Goal: Transaction & Acquisition: Purchase product/service

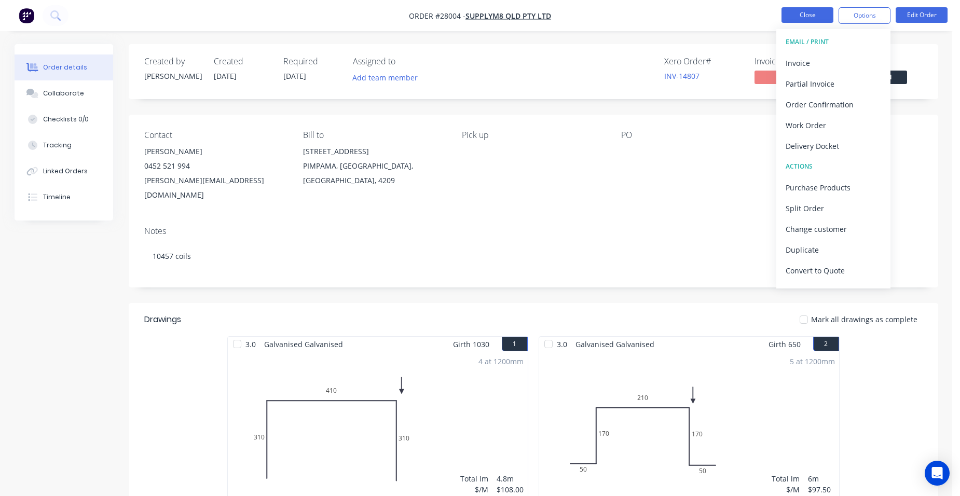
click at [817, 16] on button "Close" at bounding box center [807, 15] width 52 height 16
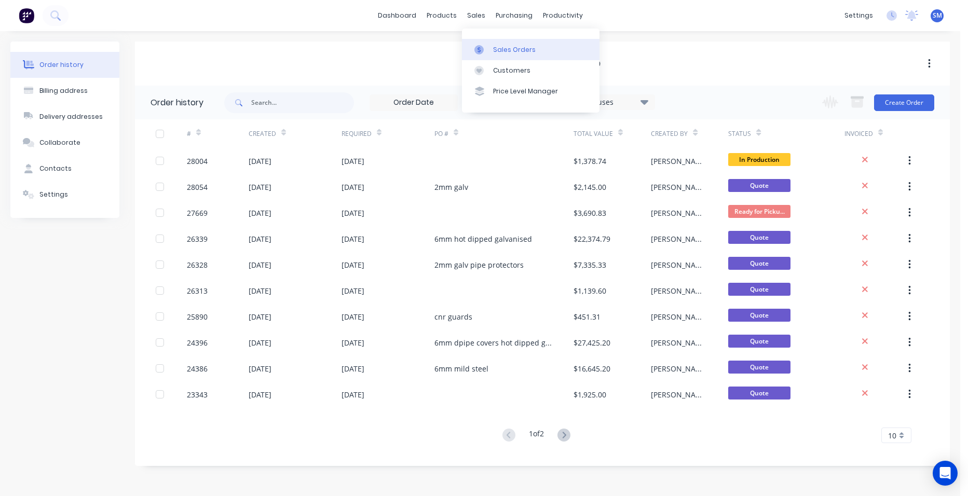
click at [504, 47] on div "Sales Orders" at bounding box center [514, 49] width 43 height 9
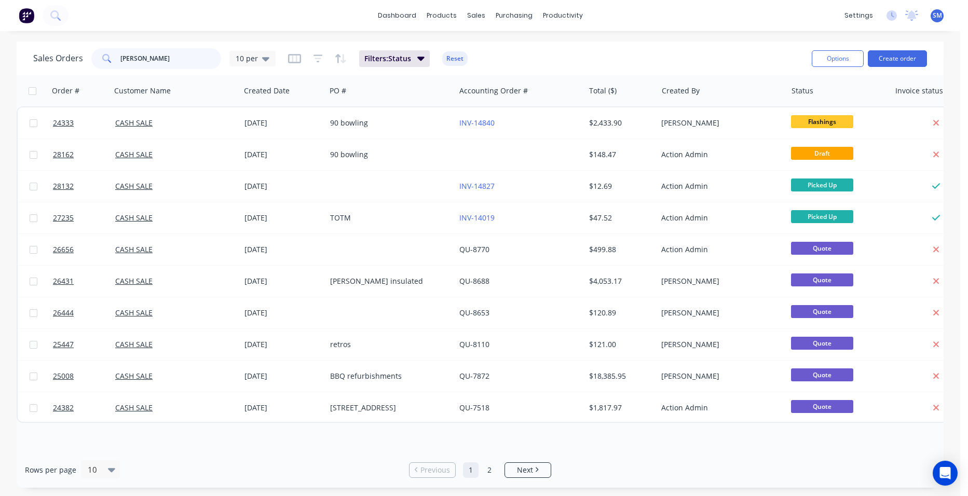
drag, startPoint x: 177, startPoint y: 59, endPoint x: 23, endPoint y: 59, distance: 154.1
click at [23, 59] on div "Sales Orders [PERSON_NAME] h 10 per Filters: Status Reset Options Create order" at bounding box center [480, 59] width 927 height 34
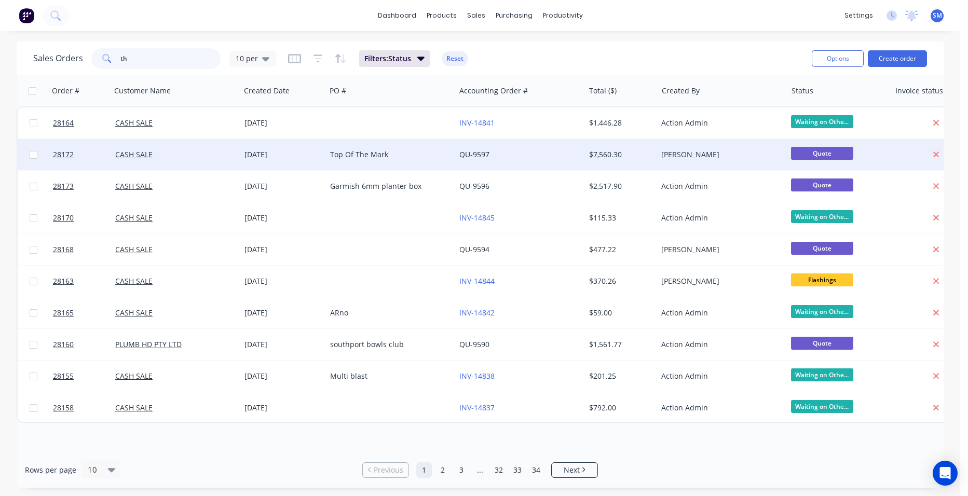
type input "t"
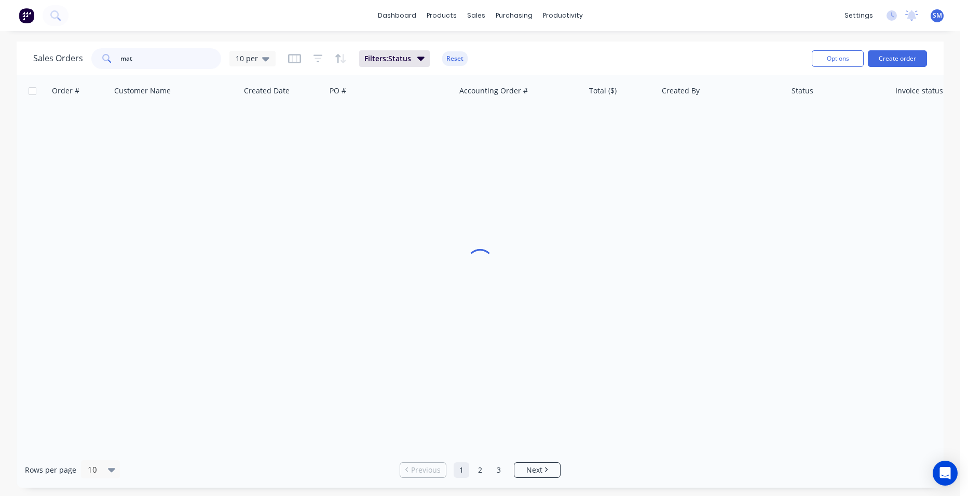
type input "matt"
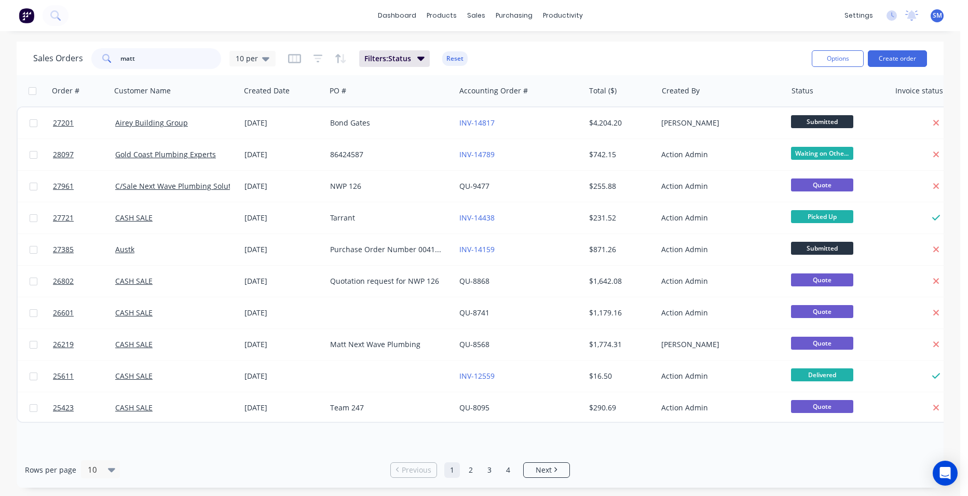
drag, startPoint x: 156, startPoint y: 55, endPoint x: 104, endPoint y: 57, distance: 52.4
click at [104, 57] on div "matt" at bounding box center [156, 58] width 130 height 21
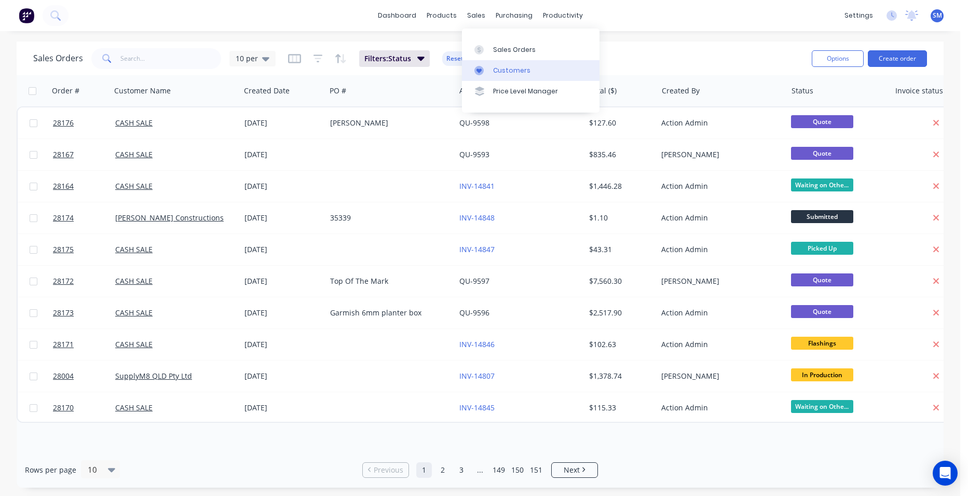
click at [507, 66] on link "Customers" at bounding box center [530, 70] width 137 height 21
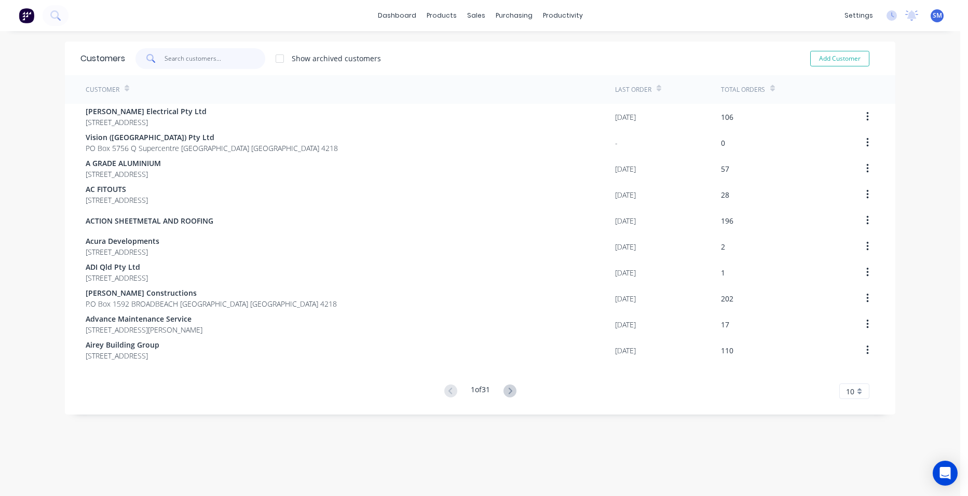
click at [190, 62] on input "text" at bounding box center [214, 58] width 101 height 21
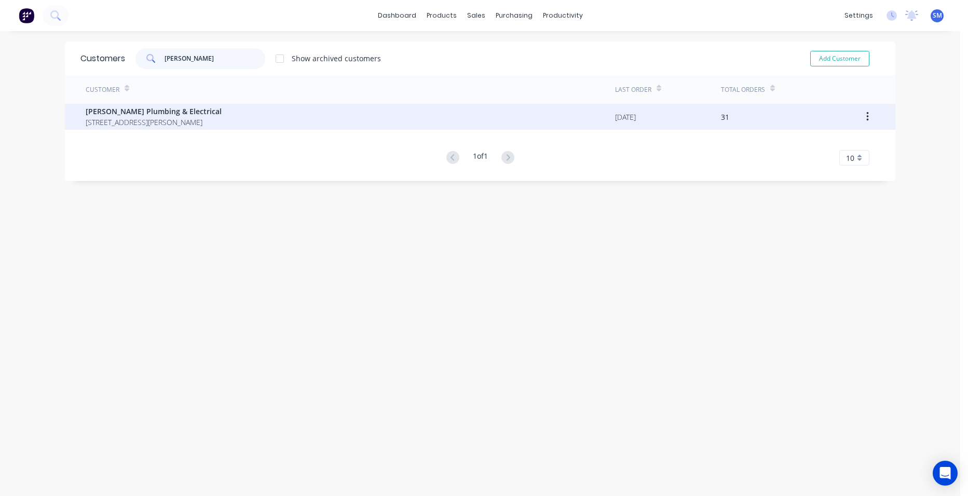
type input "[PERSON_NAME]"
click at [148, 112] on span "[PERSON_NAME] Plumbing & Electrical" at bounding box center [154, 111] width 136 height 11
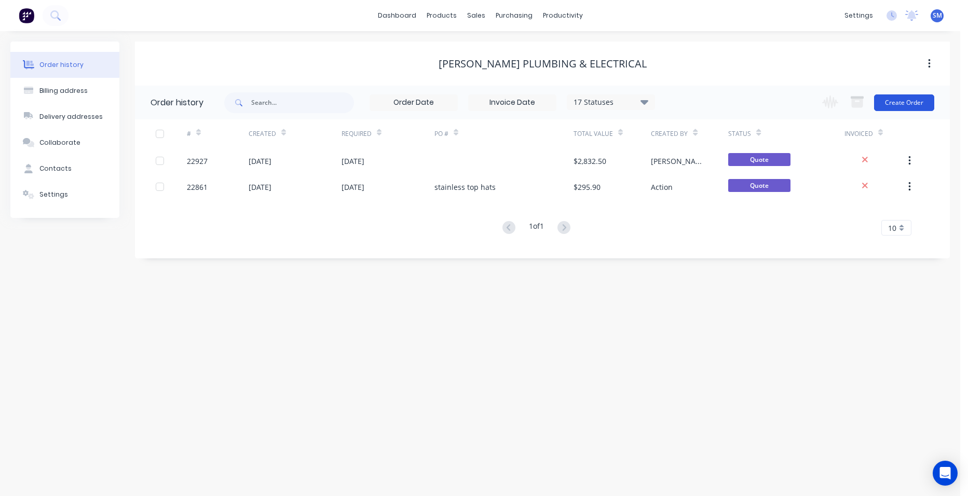
click at [891, 105] on button "Create Order" at bounding box center [904, 102] width 60 height 17
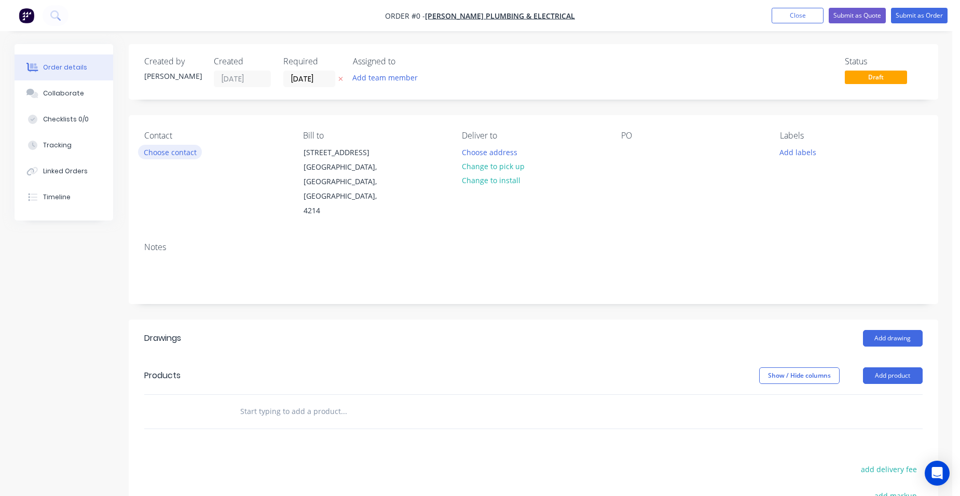
click at [159, 148] on button "Choose contact" at bounding box center [170, 152] width 64 height 14
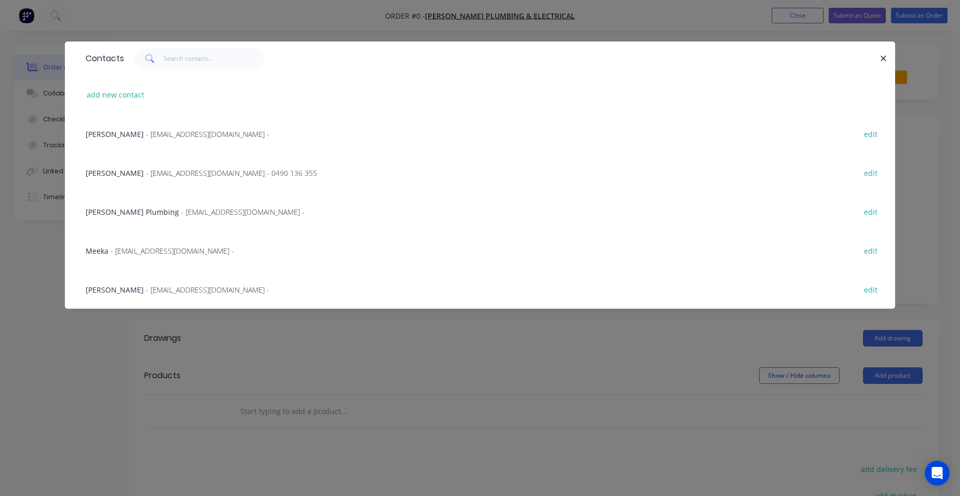
click at [232, 138] on span "- [EMAIL_ADDRESS][DOMAIN_NAME] -" at bounding box center [207, 134] width 123 height 10
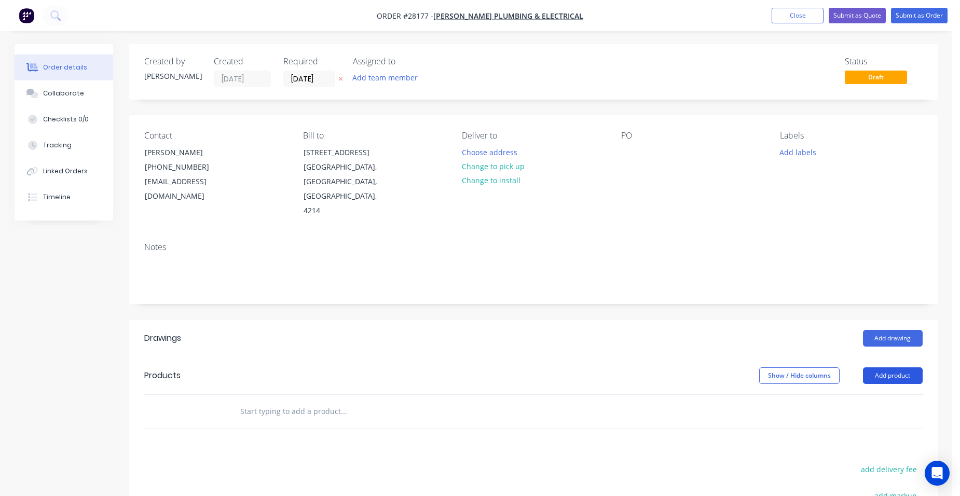
click at [881, 367] on button "Add product" at bounding box center [893, 375] width 60 height 17
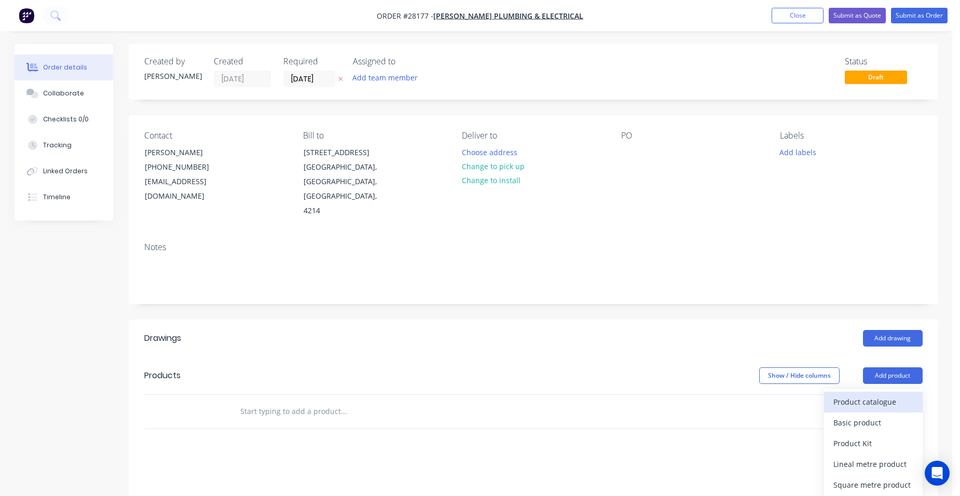
click at [868, 394] on div "Product catalogue" at bounding box center [873, 401] width 80 height 15
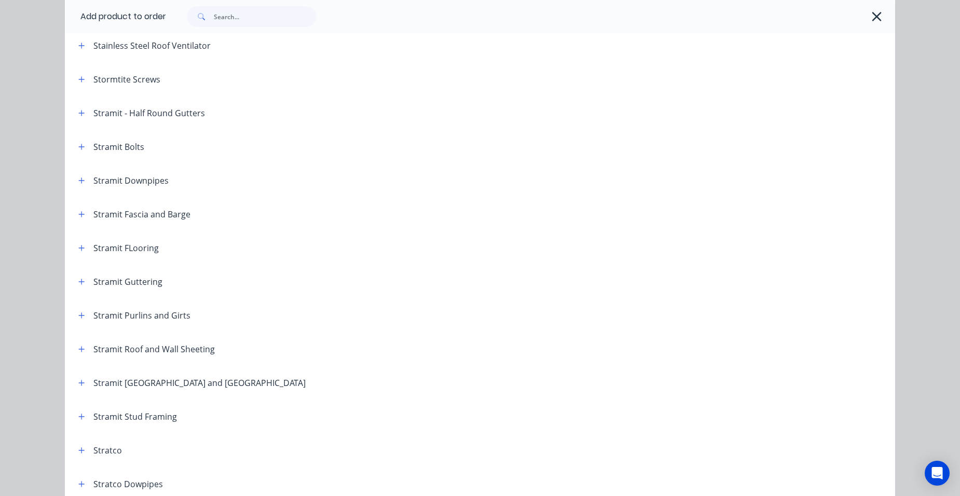
scroll to position [1720, 0]
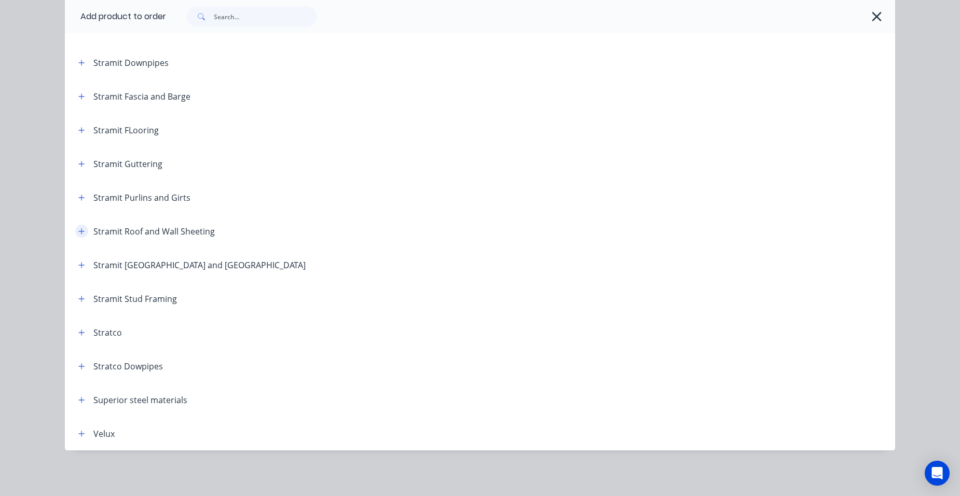
click at [79, 228] on icon "button" at bounding box center [81, 231] width 6 height 7
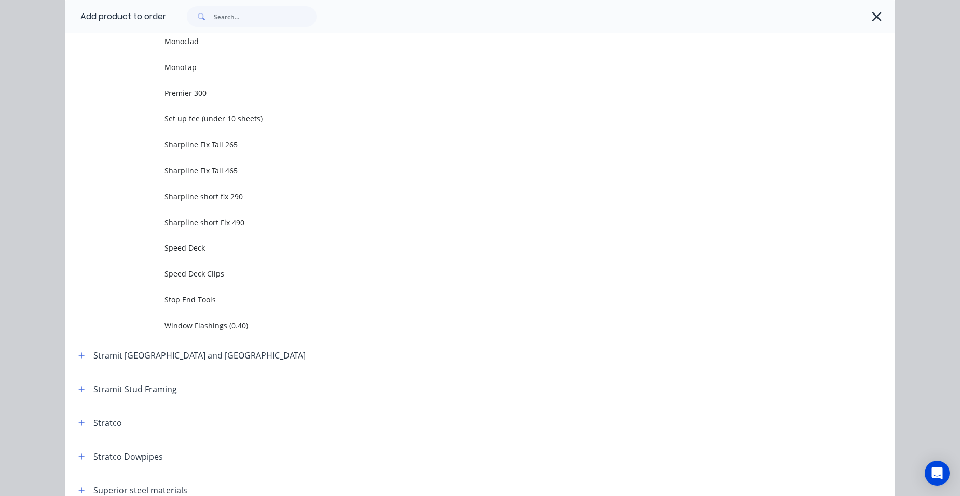
scroll to position [2650, 0]
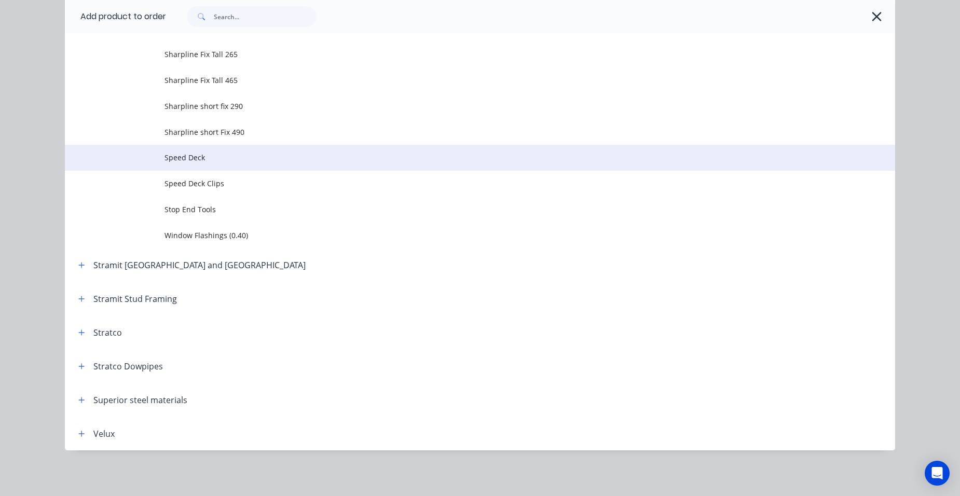
click at [246, 153] on span "Speed Deck" at bounding box center [456, 157] width 584 height 11
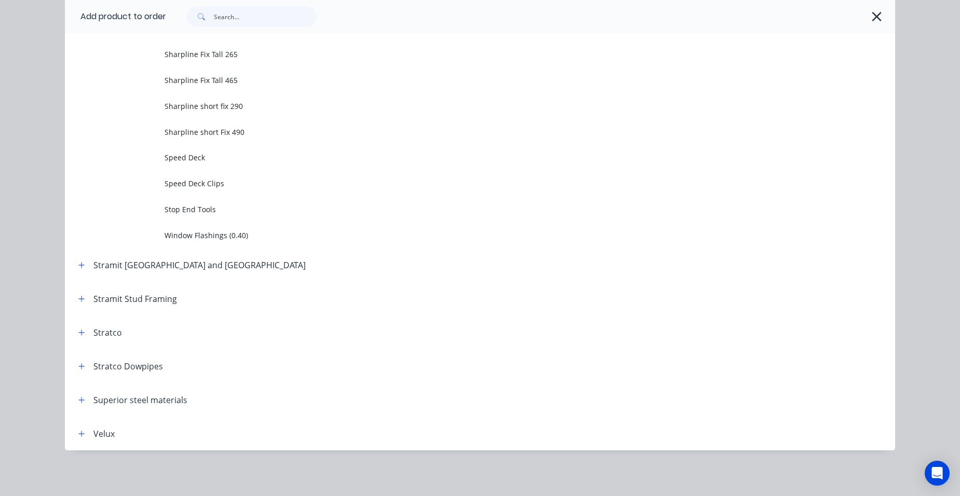
scroll to position [0, 0]
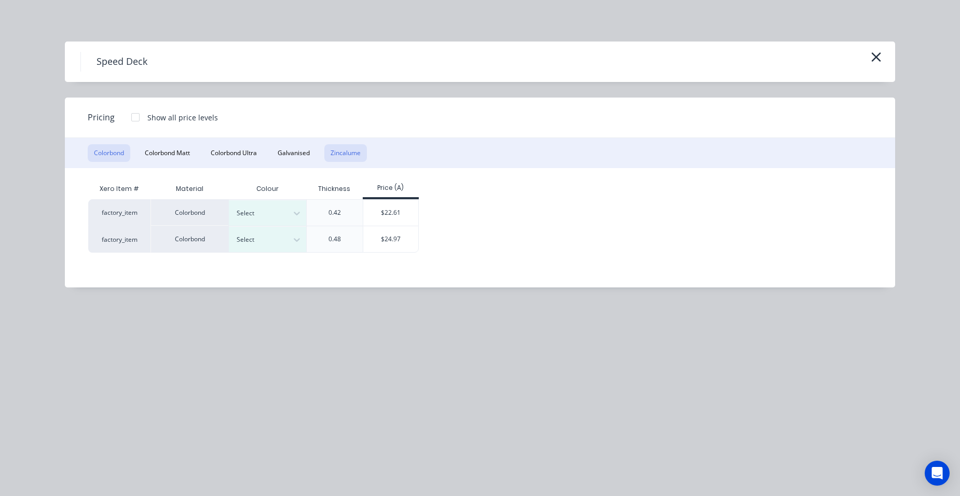
click at [337, 154] on button "Zincalume" at bounding box center [345, 153] width 43 height 18
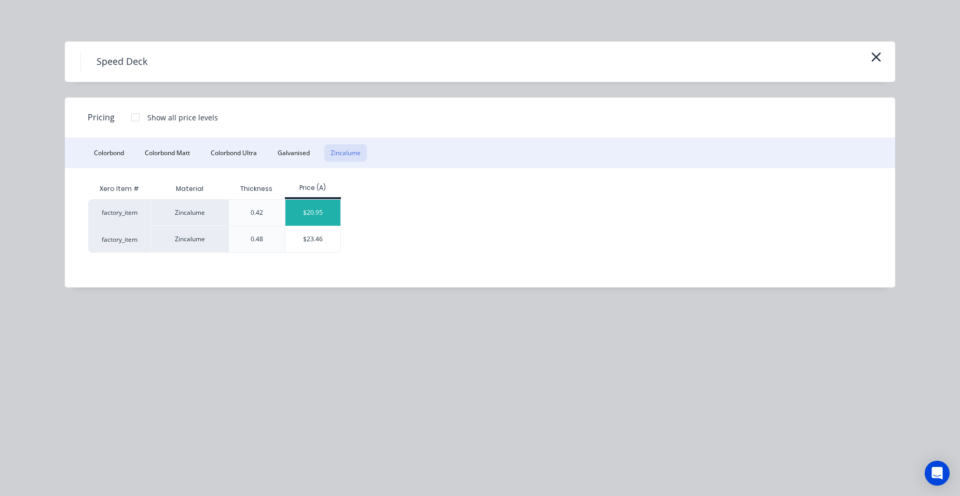
click at [322, 213] on div "$20.95" at bounding box center [313, 213] width 56 height 26
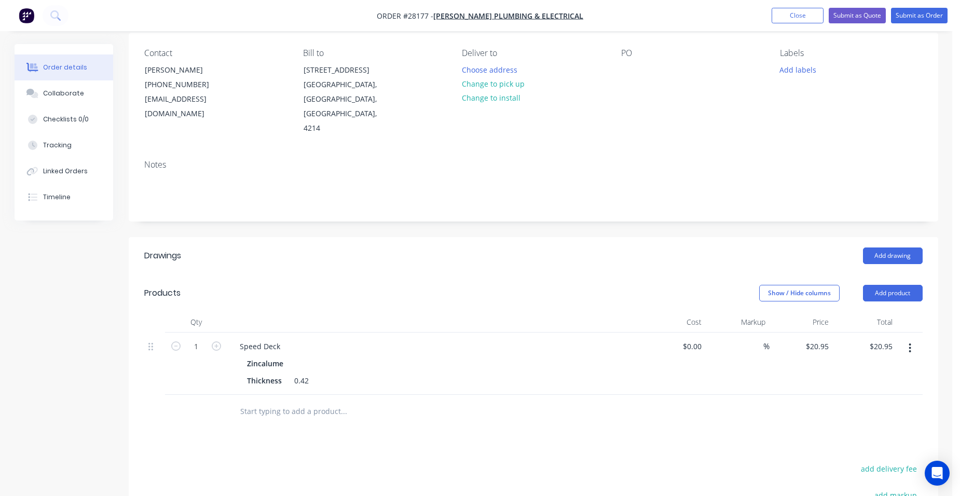
scroll to position [208, 0]
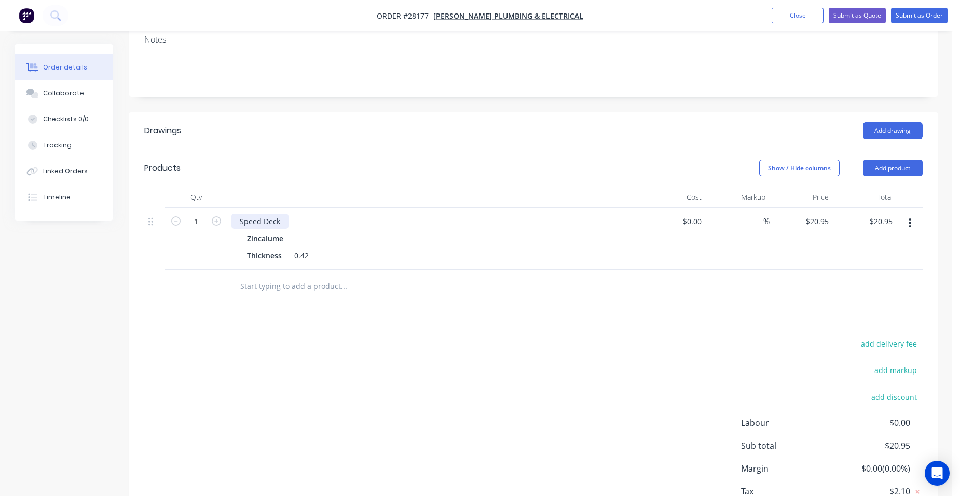
click at [283, 214] on div "Speed Deck" at bounding box center [259, 221] width 57 height 15
click at [206, 214] on input "1" at bounding box center [196, 222] width 27 height 16
type input "21"
type input "$439.95"
click at [362, 187] on div at bounding box center [434, 197] width 415 height 21
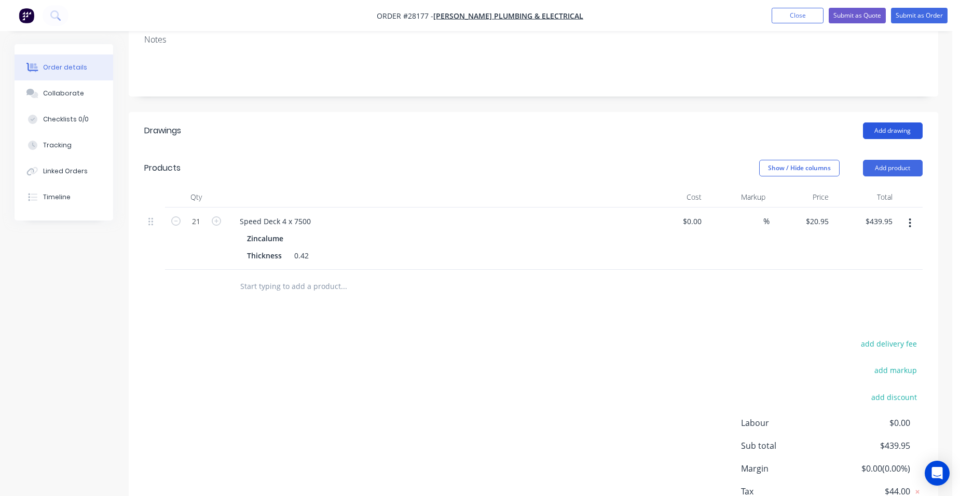
click at [909, 122] on button "Add drawing" at bounding box center [893, 130] width 60 height 17
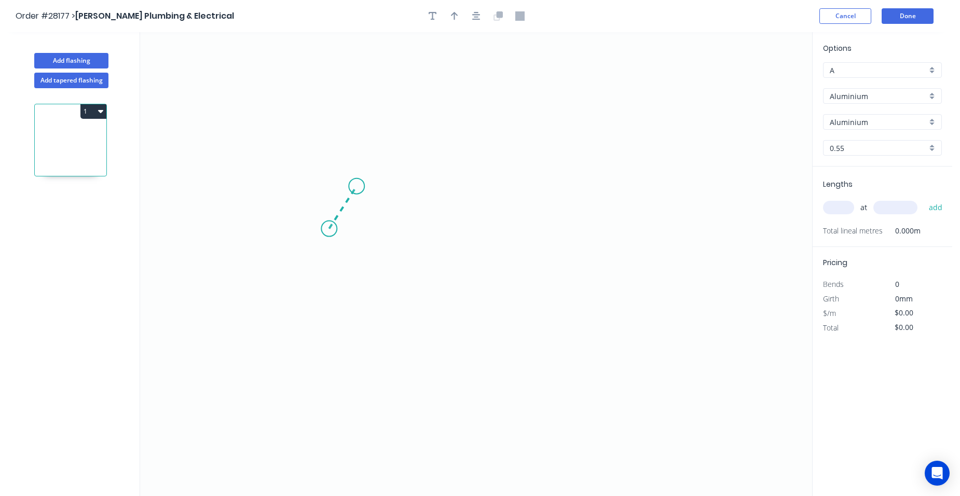
drag, startPoint x: 329, startPoint y: 229, endPoint x: 356, endPoint y: 186, distance: 50.7
click at [356, 186] on icon "0" at bounding box center [476, 264] width 672 height 464
click at [581, 188] on icon "0 ?" at bounding box center [476, 264] width 672 height 464
click at [610, 238] on icon "0 ? ? ? º" at bounding box center [476, 264] width 672 height 464
click at [609, 238] on circle at bounding box center [610, 238] width 16 height 16
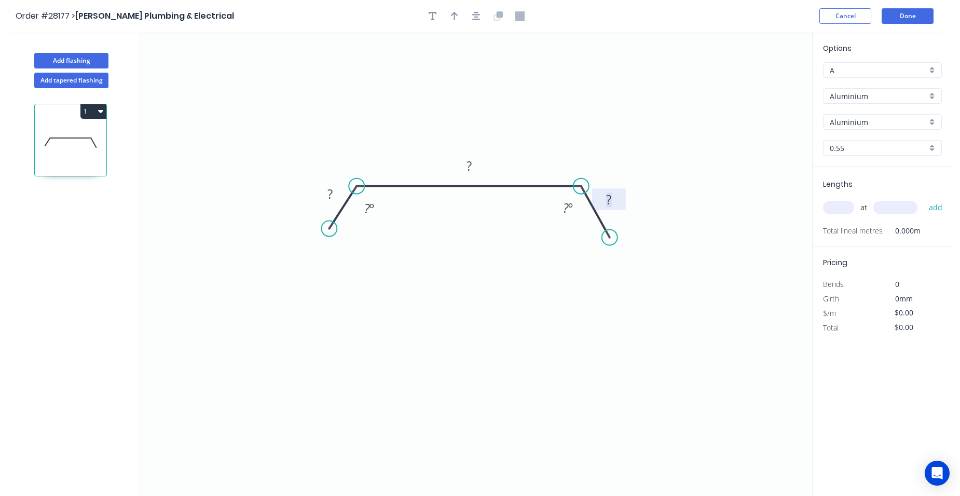
click at [610, 200] on tspan "?" at bounding box center [608, 199] width 5 height 17
click at [477, 168] on rect at bounding box center [469, 166] width 21 height 15
click at [340, 196] on rect at bounding box center [330, 194] width 21 height 15
click at [931, 97] on div "Aluminium" at bounding box center [882, 96] width 119 height 16
type input "$1.00"
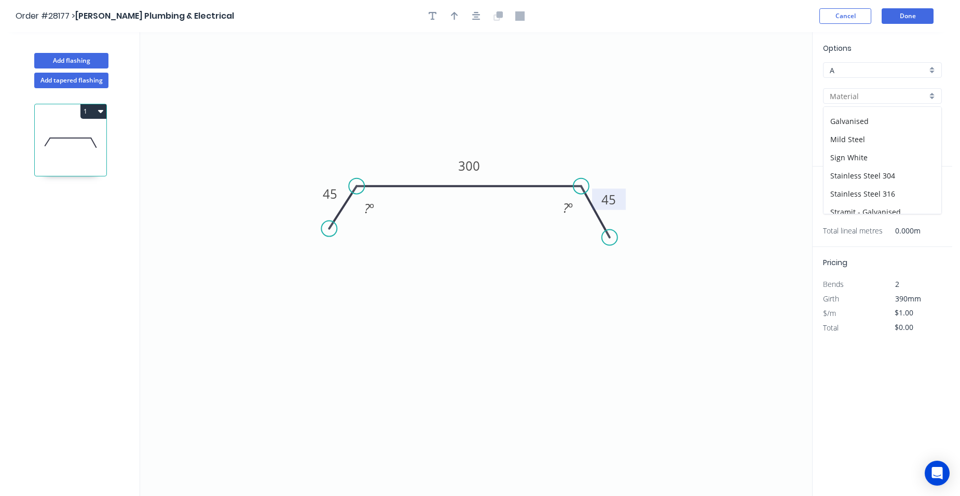
scroll to position [93, 0]
click at [857, 200] on div "Zincalume" at bounding box center [882, 205] width 118 height 18
type input "Zincalume"
type input "Zinc"
type input "$14.80"
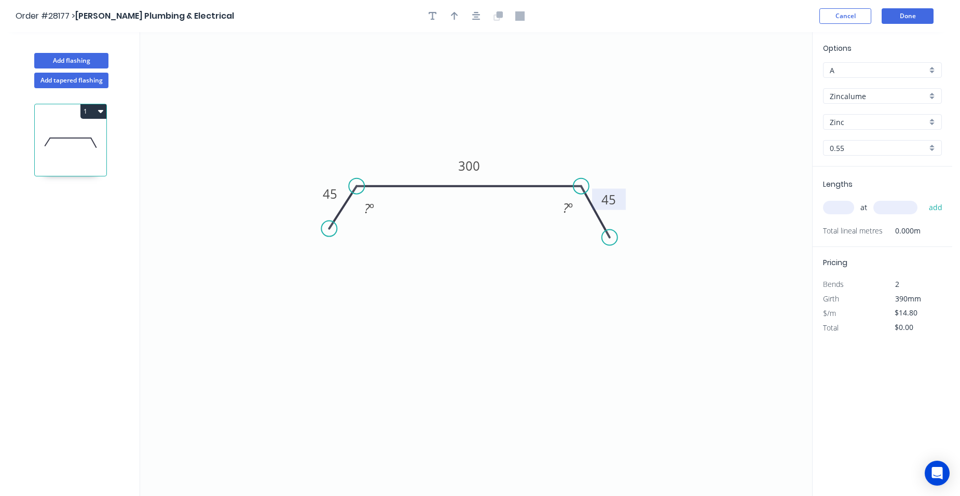
click at [841, 207] on input "text" at bounding box center [838, 207] width 31 height 13
type input "2"
type input "7500"
click at [924, 199] on button "add" at bounding box center [936, 208] width 24 height 18
type input "$222.00"
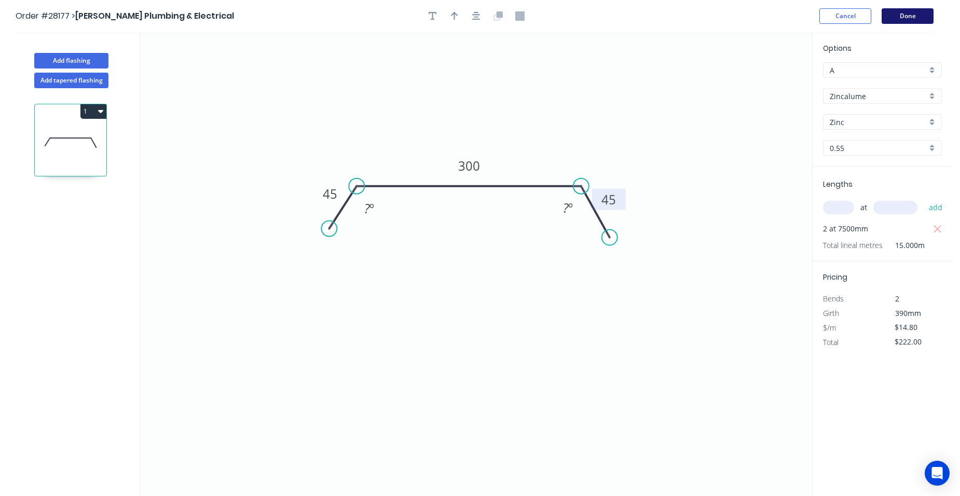
click at [905, 15] on button "Done" at bounding box center [907, 16] width 52 height 16
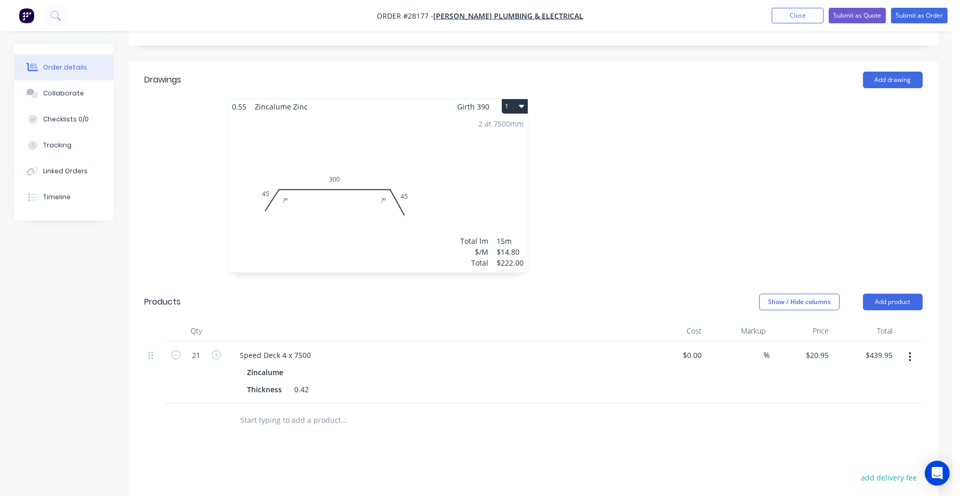
scroll to position [363, 0]
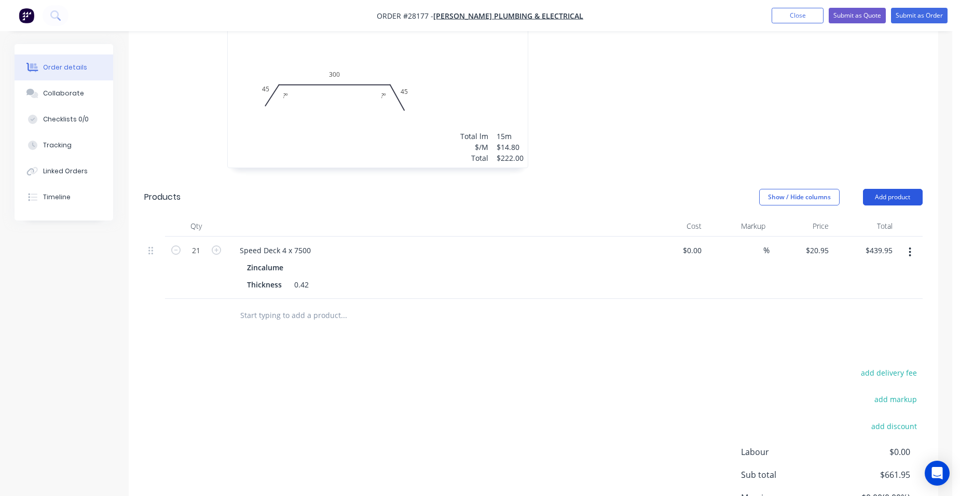
click at [909, 189] on button "Add product" at bounding box center [893, 197] width 60 height 17
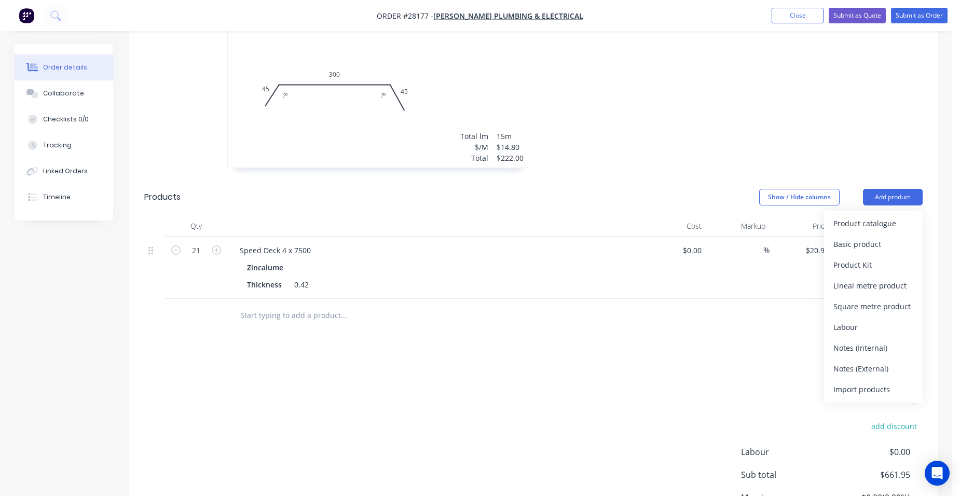
click at [880, 216] on div "Product catalogue" at bounding box center [873, 223] width 80 height 15
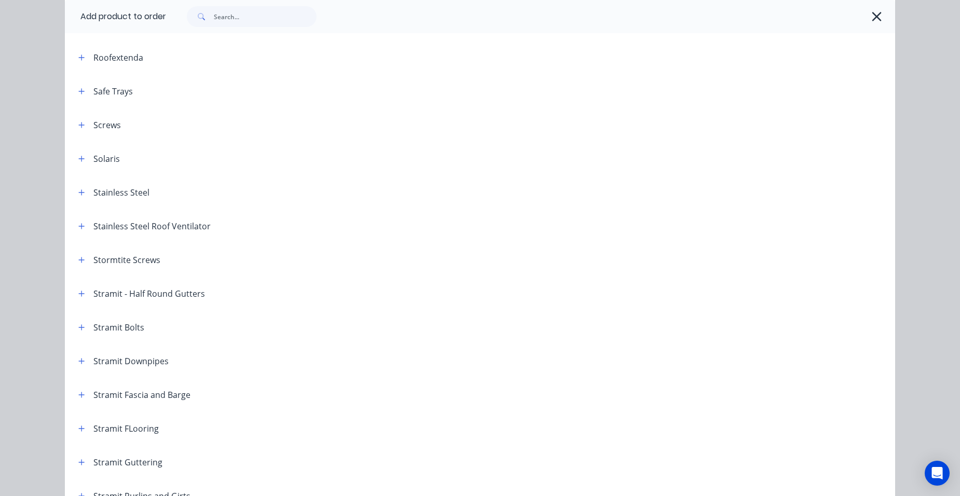
scroll to position [1556, 0]
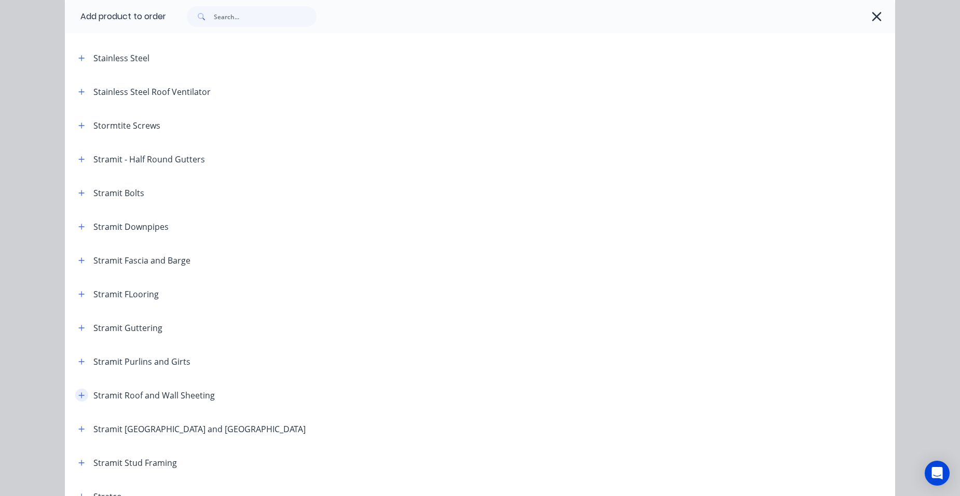
click at [82, 393] on button "button" at bounding box center [81, 395] width 13 height 13
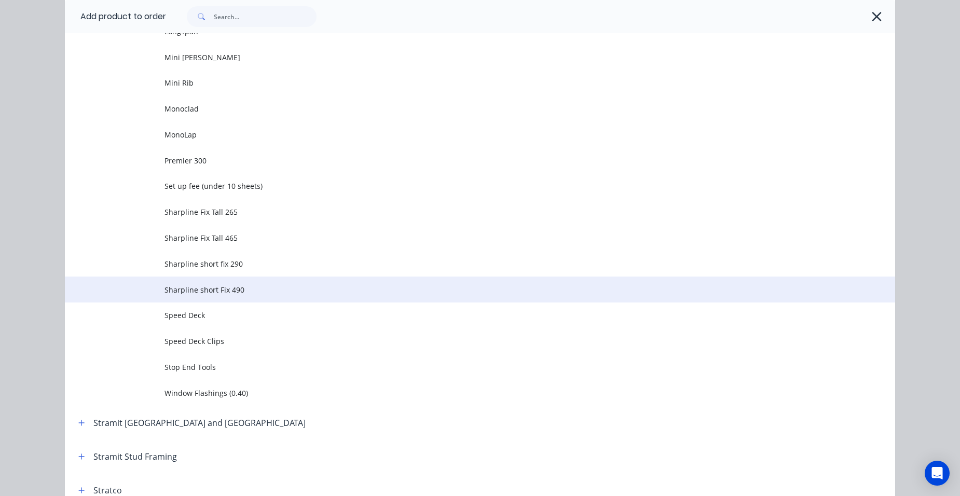
scroll to position [2594, 0]
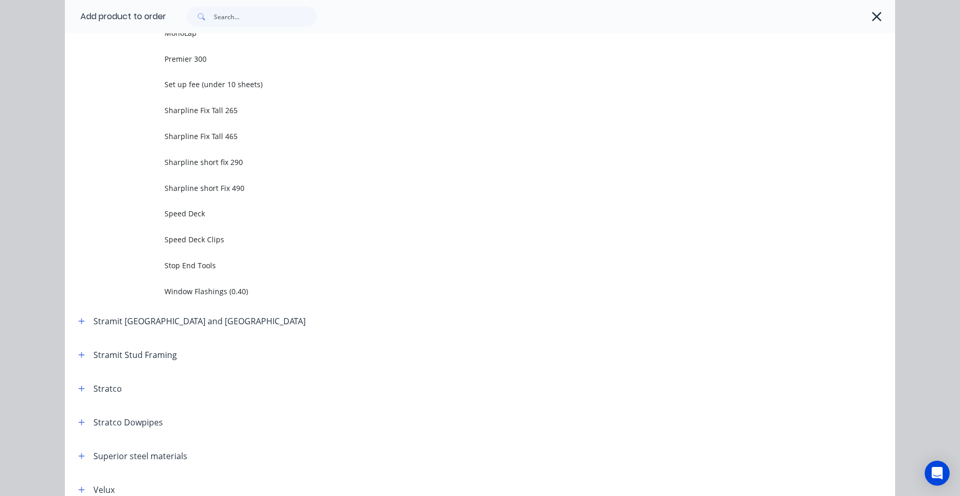
drag, startPoint x: 240, startPoint y: 237, endPoint x: 236, endPoint y: 246, distance: 9.7
click at [240, 238] on span "Speed Deck Clips" at bounding box center [456, 239] width 584 height 11
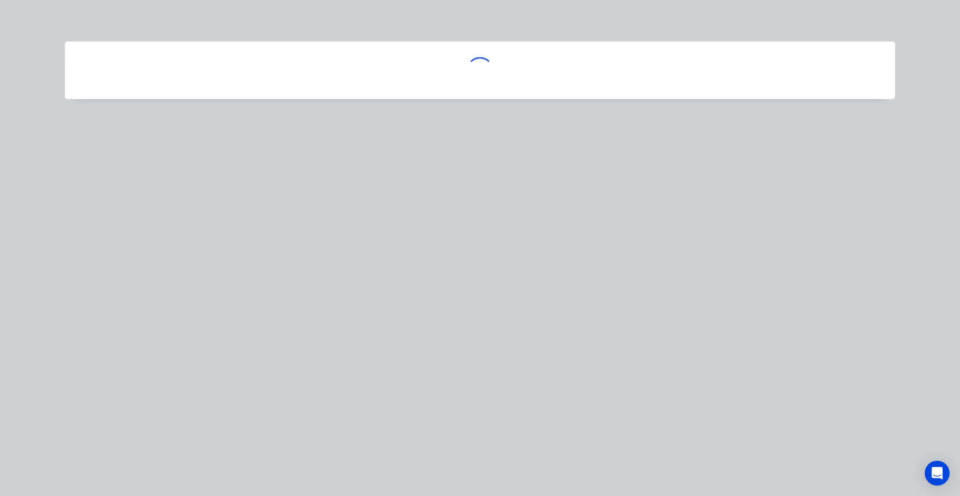
scroll to position [0, 0]
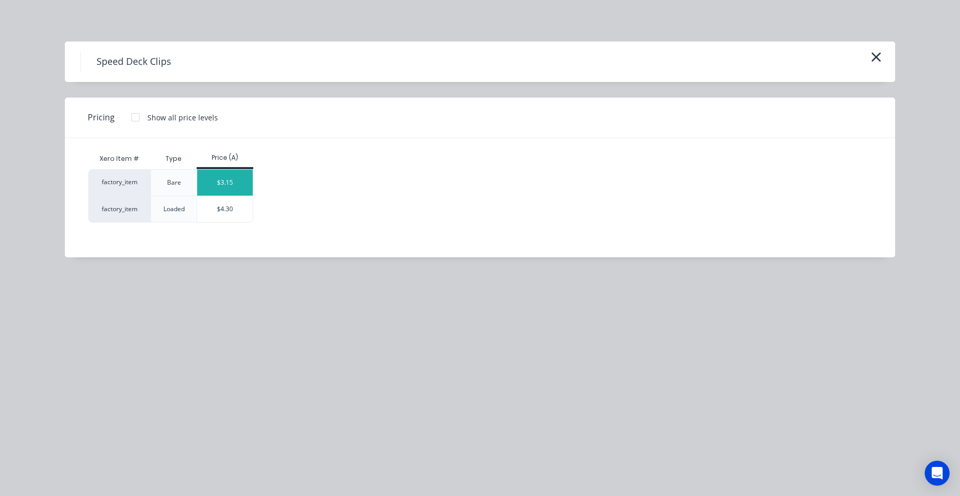
click at [228, 184] on div "$3.15" at bounding box center [225, 183] width 56 height 26
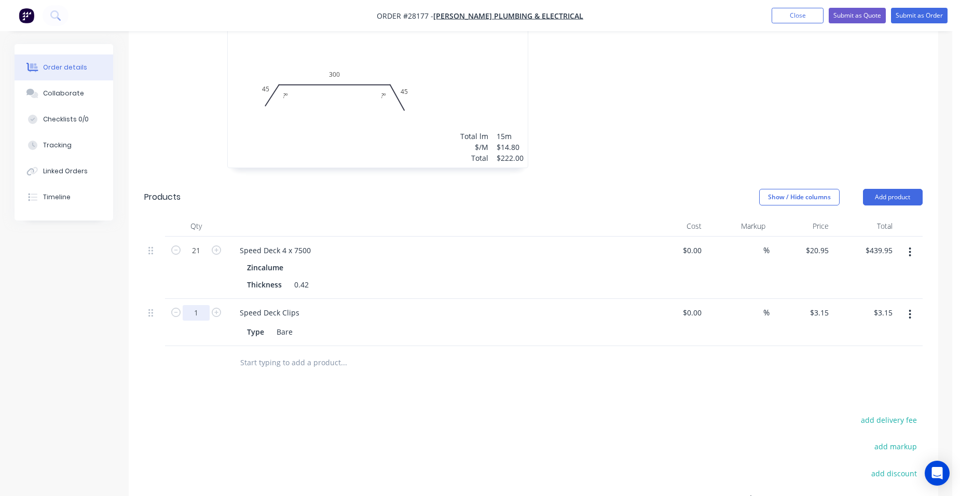
click at [201, 258] on input "1" at bounding box center [196, 251] width 27 height 16
type input "40"
type input "$126.00"
click at [370, 322] on div "Type Bare" at bounding box center [434, 330] width 407 height 17
click at [877, 189] on button "Add product" at bounding box center [893, 197] width 60 height 17
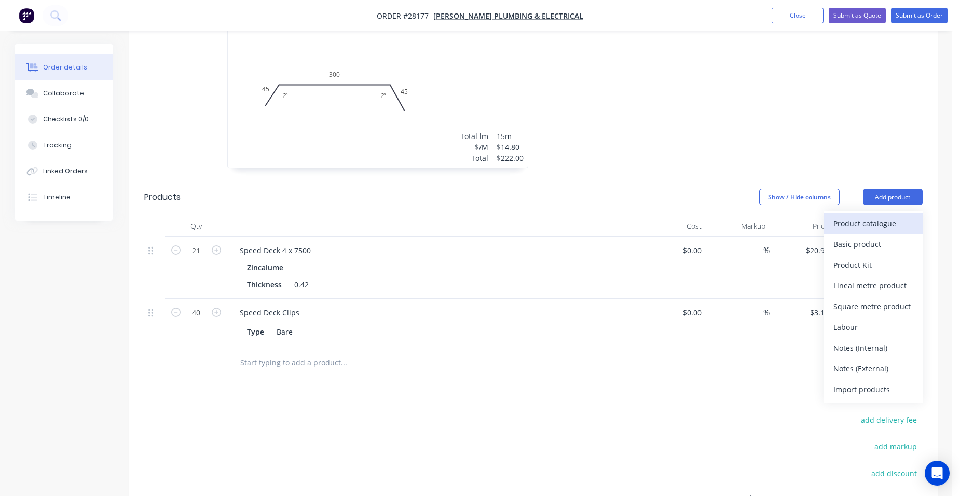
click at [870, 213] on button "Product catalogue" at bounding box center [873, 223] width 99 height 21
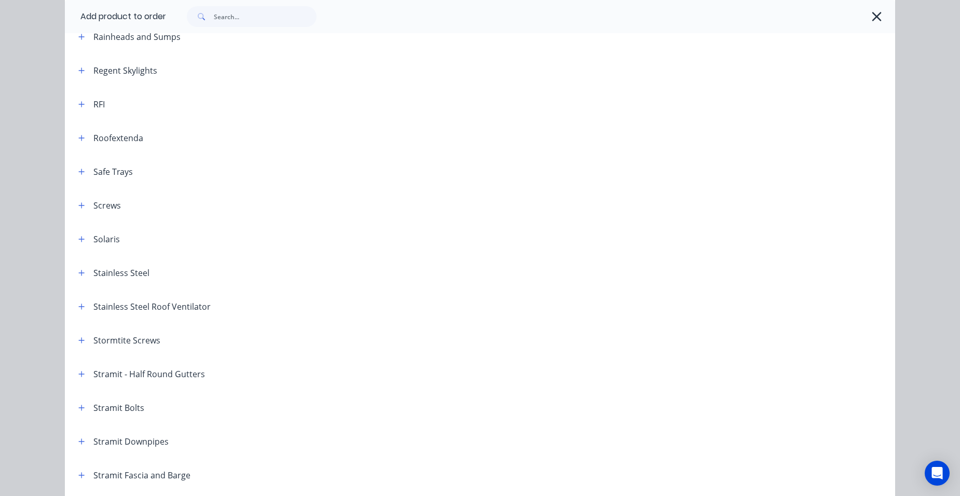
scroll to position [1349, 0]
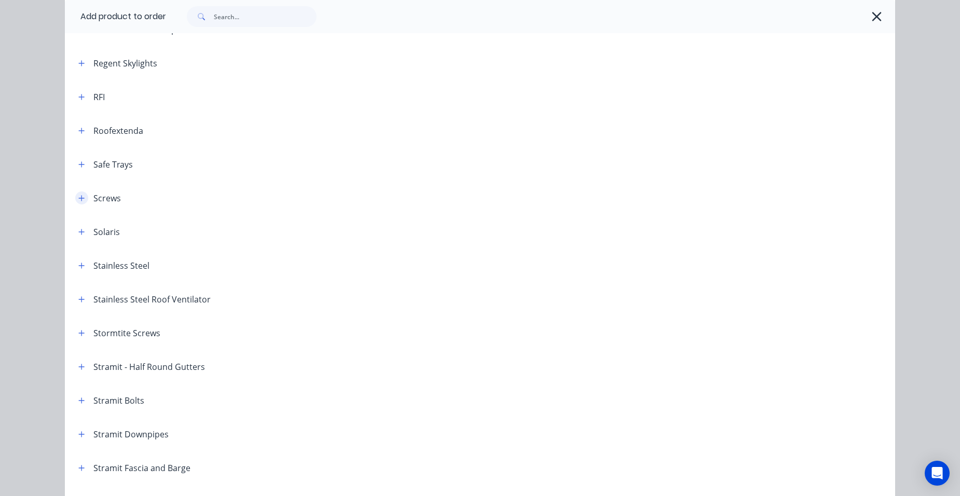
click at [75, 199] on button "button" at bounding box center [81, 197] width 13 height 13
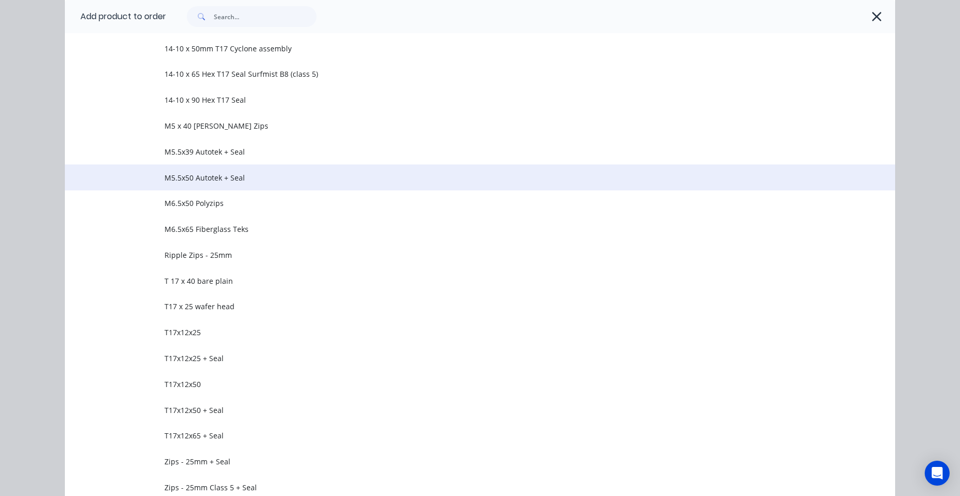
scroll to position [1972, 0]
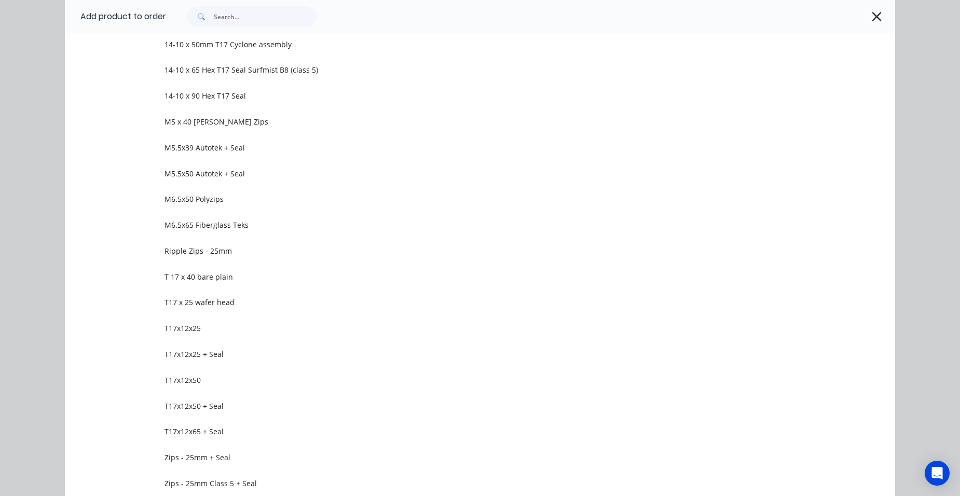
click at [238, 277] on span "T 17 x 40 bare plain" at bounding box center [456, 276] width 584 height 11
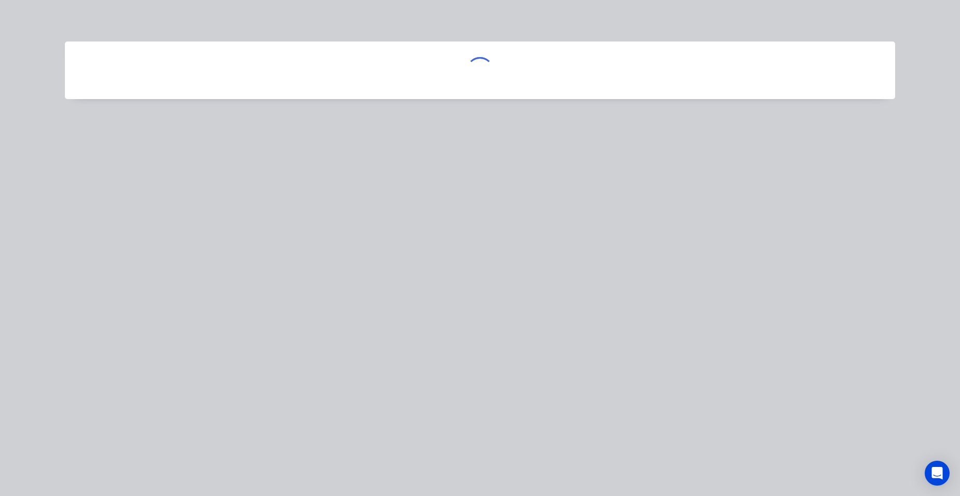
scroll to position [0, 0]
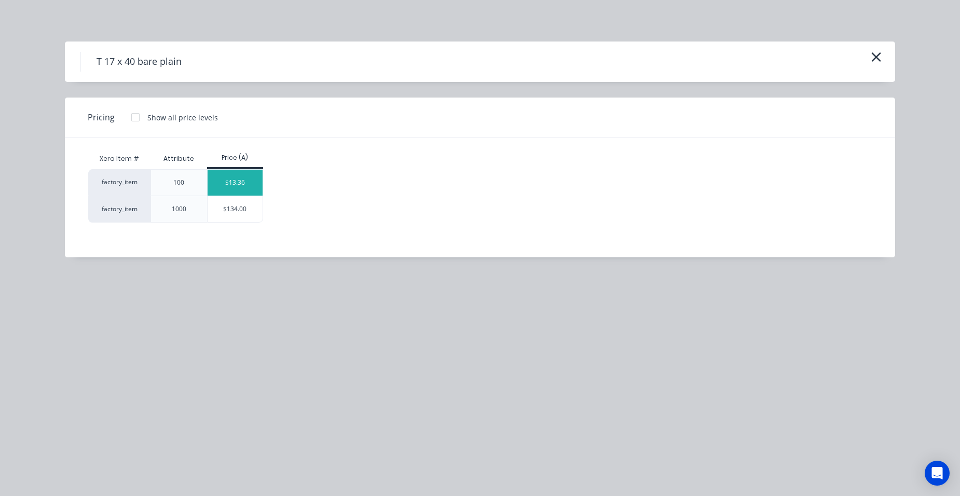
click at [244, 185] on div "$13.36" at bounding box center [236, 183] width 56 height 26
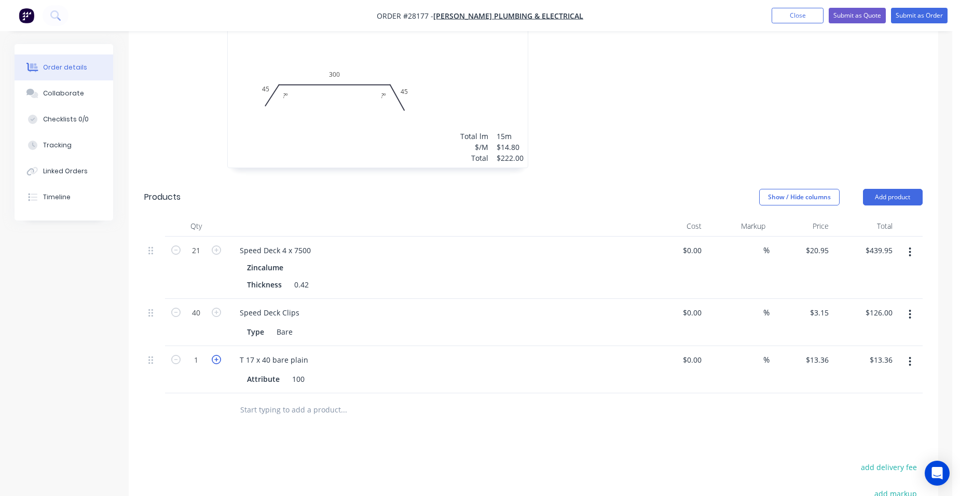
click at [212, 355] on icon "button" at bounding box center [216, 359] width 9 height 9
type input "2"
type input "$26.72"
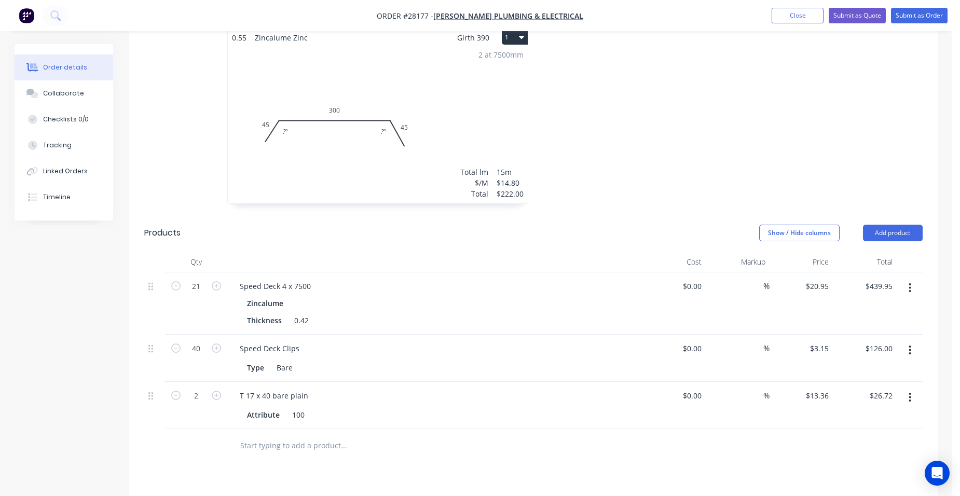
scroll to position [311, 0]
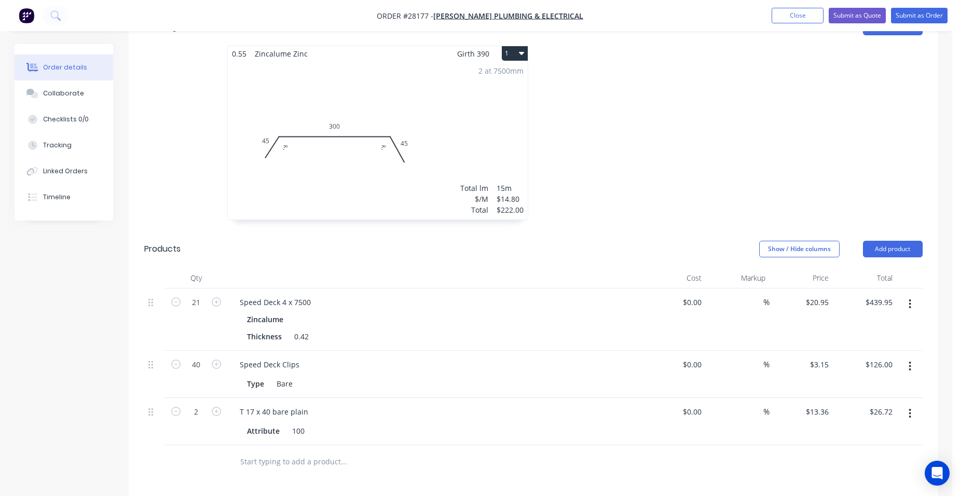
drag, startPoint x: 891, startPoint y: 212, endPoint x: 853, endPoint y: 231, distance: 43.2
click at [889, 241] on button "Add product" at bounding box center [893, 249] width 60 height 17
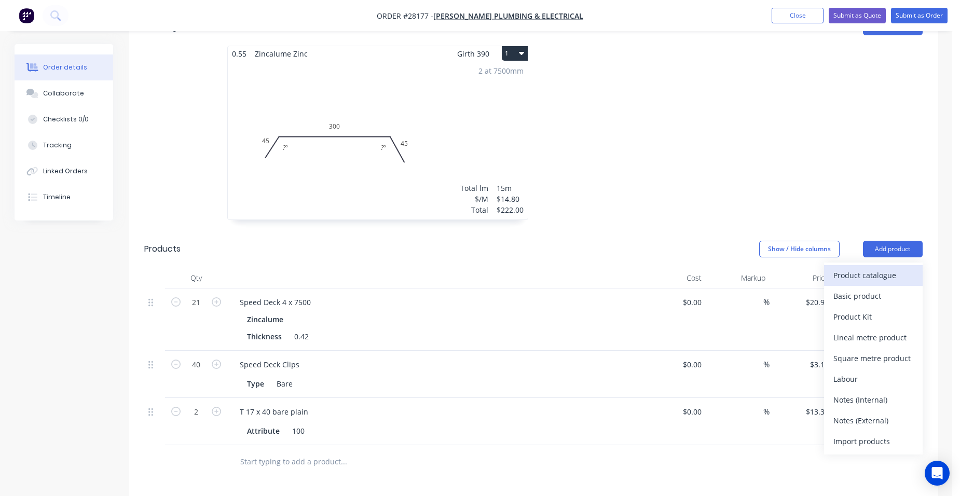
click at [844, 265] on button "Product catalogue" at bounding box center [873, 275] width 99 height 21
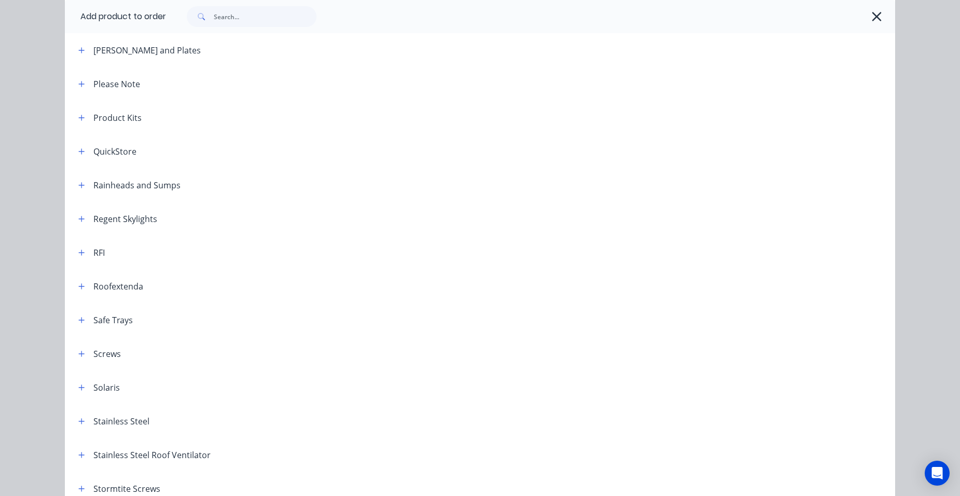
scroll to position [1297, 0]
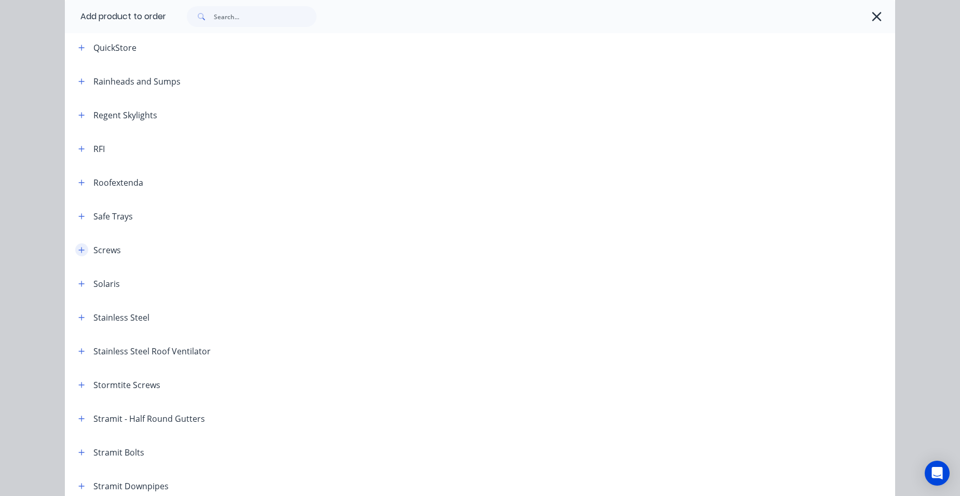
click at [80, 252] on icon "button" at bounding box center [81, 249] width 6 height 7
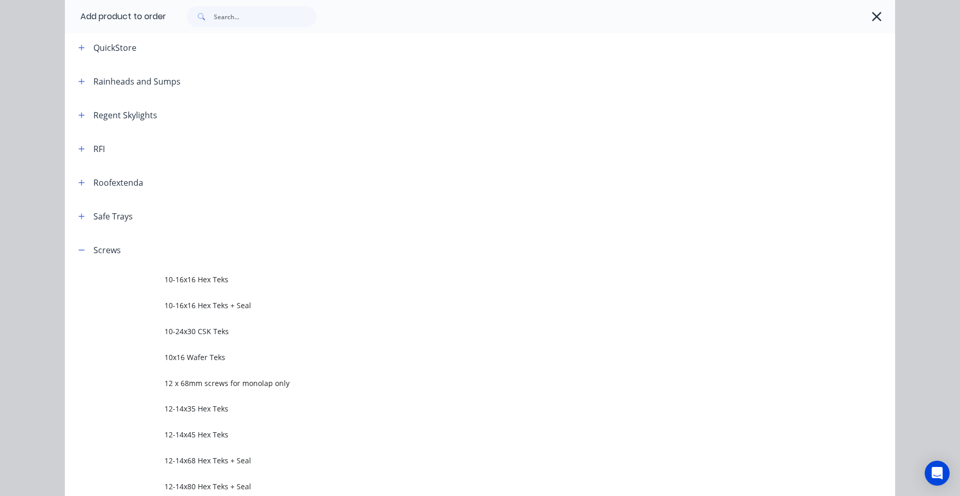
click at [261, 300] on span "10-16x16 Hex Teks + Seal" at bounding box center [456, 305] width 584 height 11
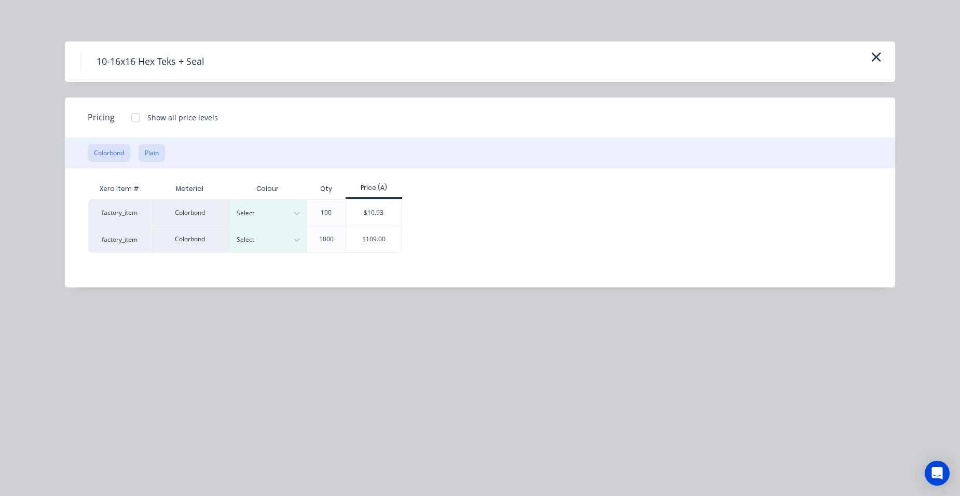
click at [155, 149] on button "Plain" at bounding box center [152, 153] width 26 height 18
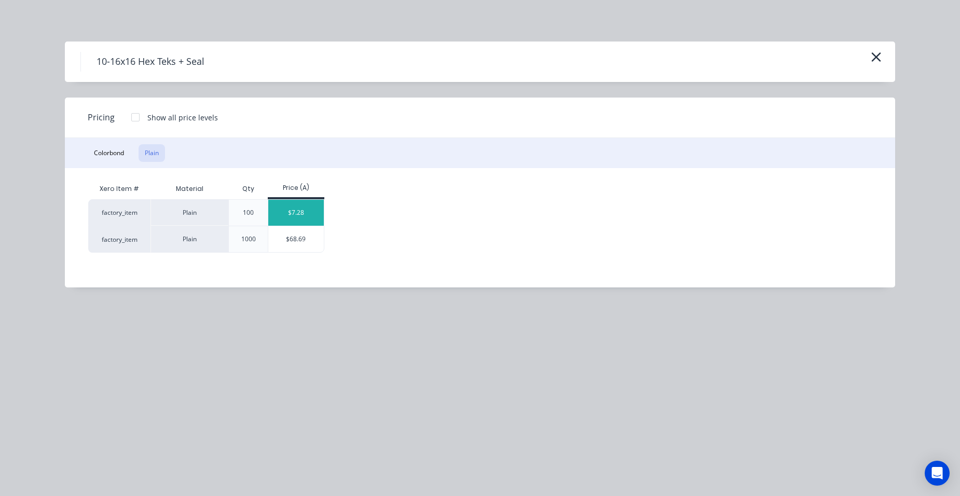
click at [290, 205] on div "$7.28" at bounding box center [296, 213] width 56 height 26
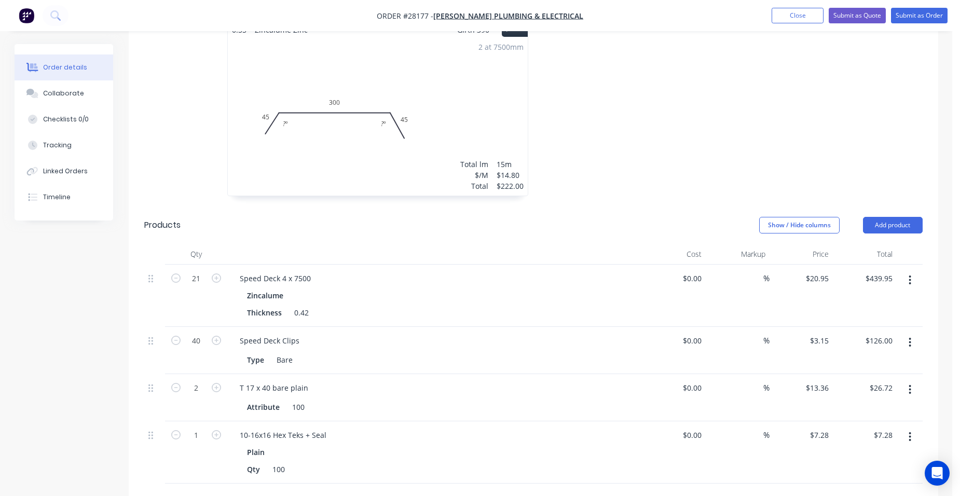
scroll to position [333, 0]
click at [858, 19] on button "Submit as Quote" at bounding box center [857, 16] width 57 height 16
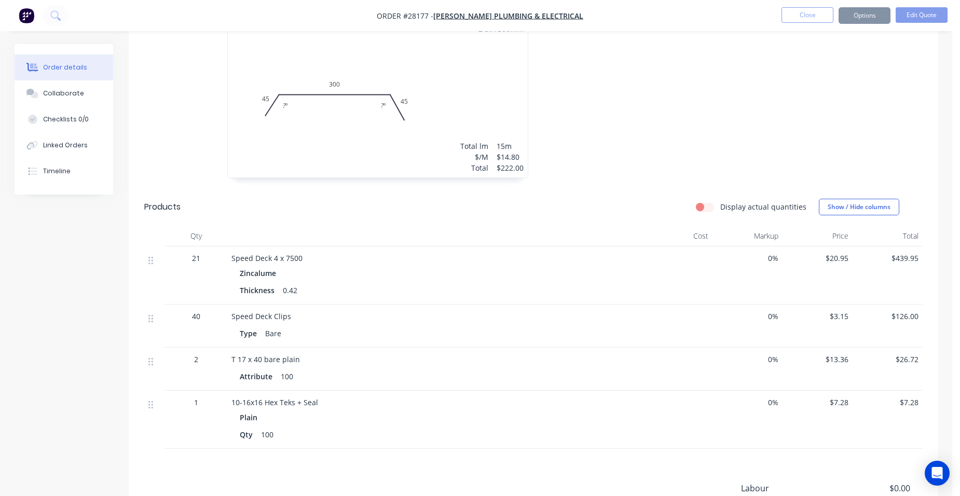
scroll to position [0, 0]
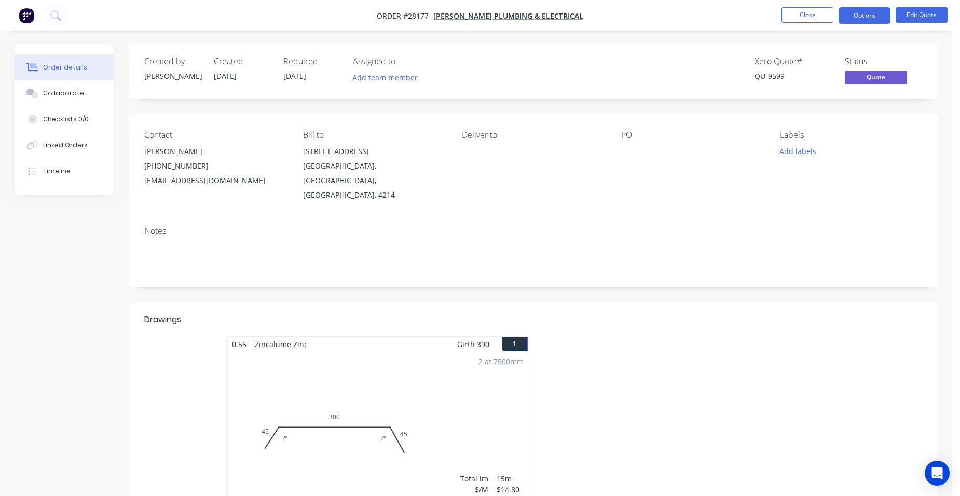
click at [858, 19] on button "Options" at bounding box center [864, 15] width 52 height 17
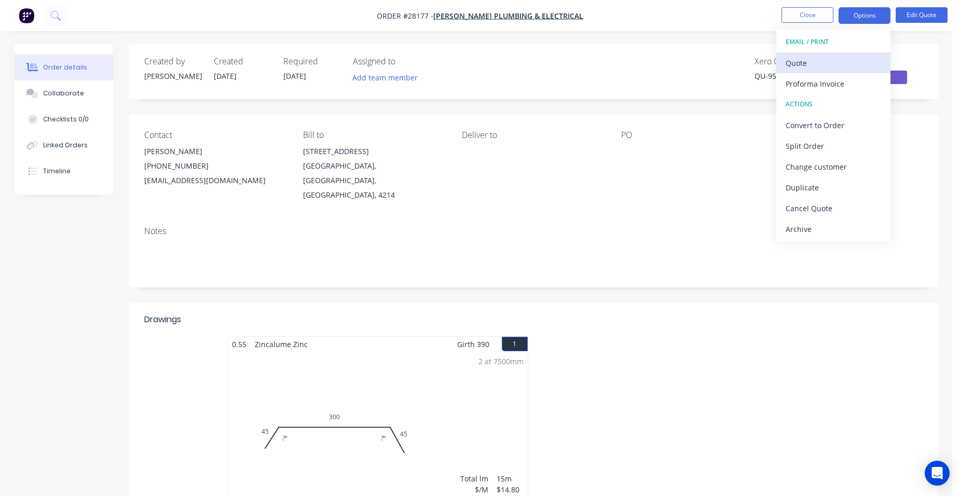
click at [810, 59] on div "Quote" at bounding box center [833, 63] width 95 height 15
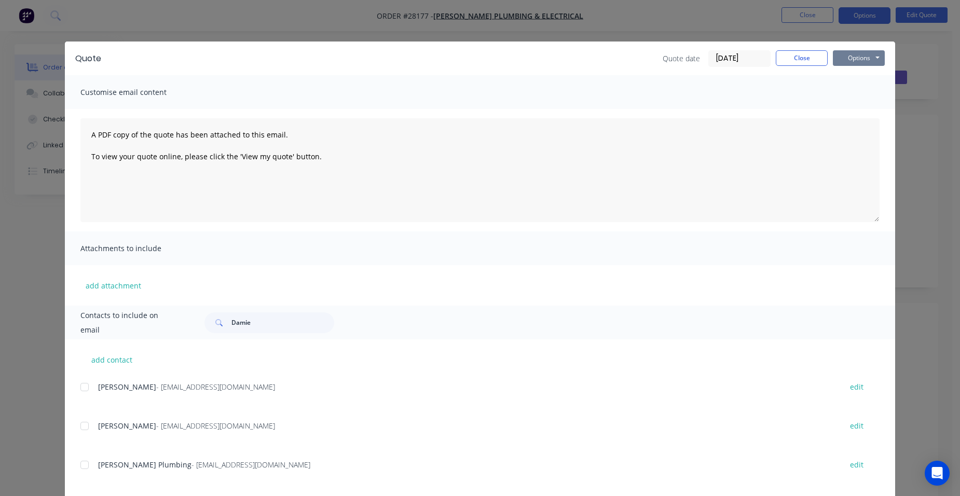
click at [865, 59] on button "Options" at bounding box center [859, 58] width 52 height 16
click at [858, 90] on button "Print" at bounding box center [866, 93] width 66 height 17
click at [814, 59] on button "Close" at bounding box center [802, 58] width 52 height 16
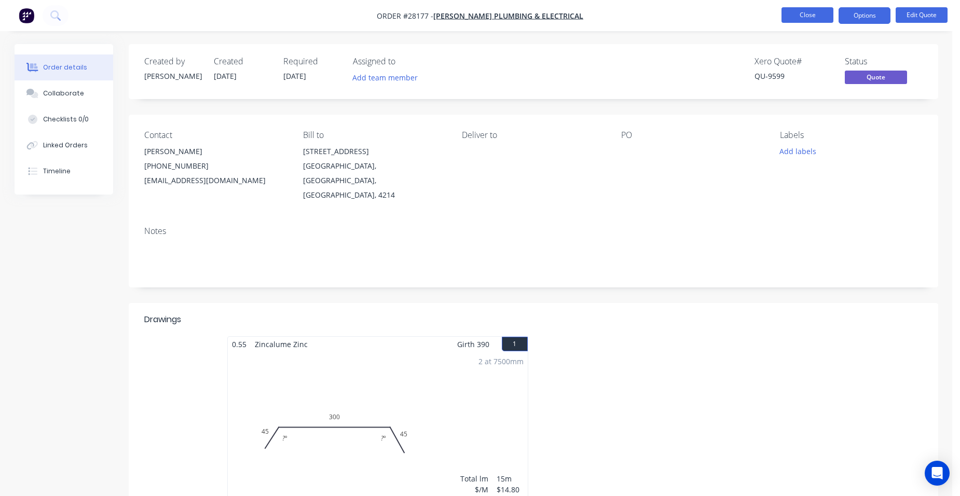
click at [799, 18] on button "Close" at bounding box center [807, 15] width 52 height 16
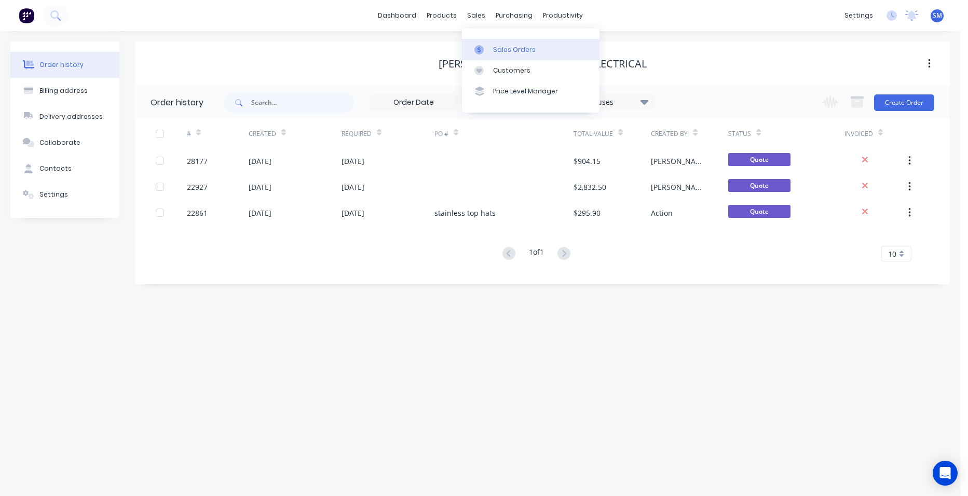
click at [493, 46] on div "Sales Orders" at bounding box center [514, 49] width 43 height 9
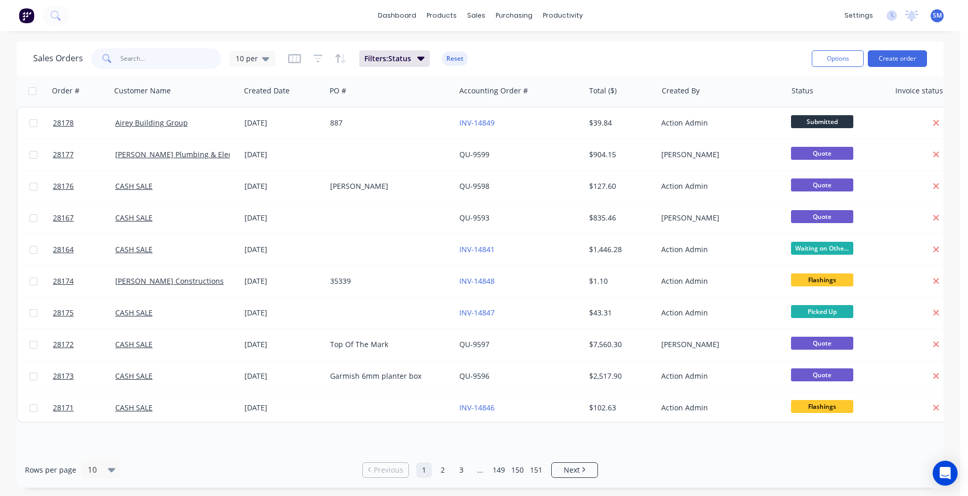
click at [180, 62] on input "text" at bounding box center [170, 58] width 101 height 21
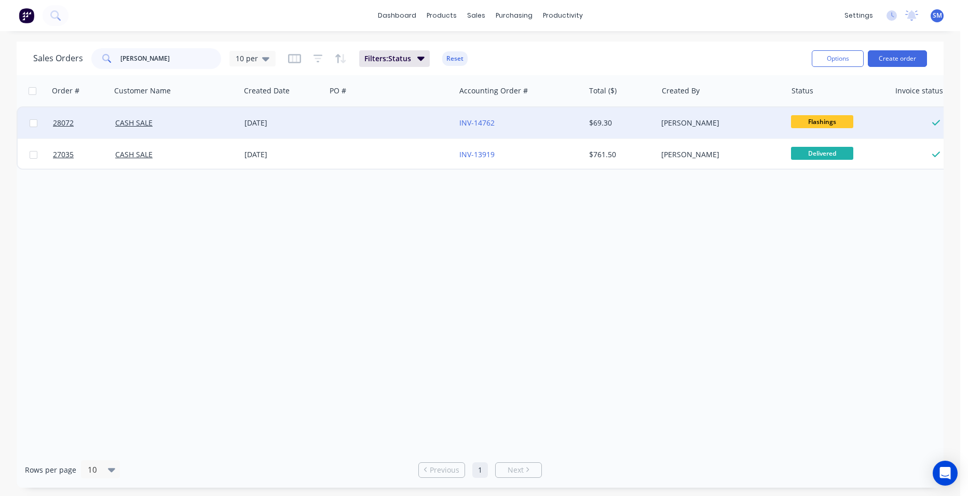
type input "[PERSON_NAME]"
click at [505, 123] on div "INV-14762" at bounding box center [516, 123] width 115 height 10
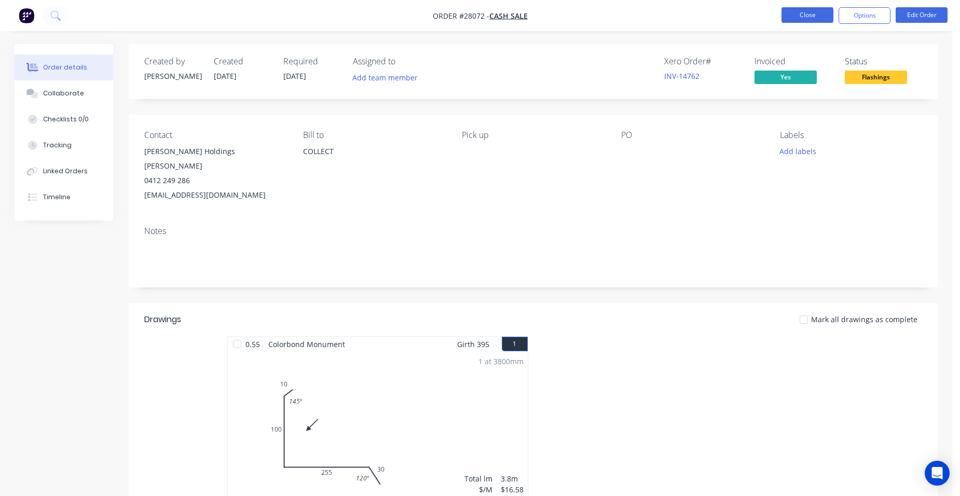
click at [809, 15] on button "Close" at bounding box center [807, 15] width 52 height 16
